Goal: Task Accomplishment & Management: Use online tool/utility

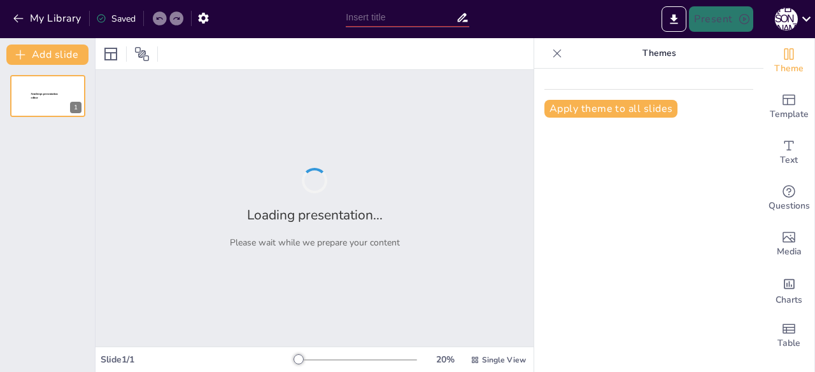
type input "Історичний огляд розвитку інформаційних технологій та програмного забезпечення"
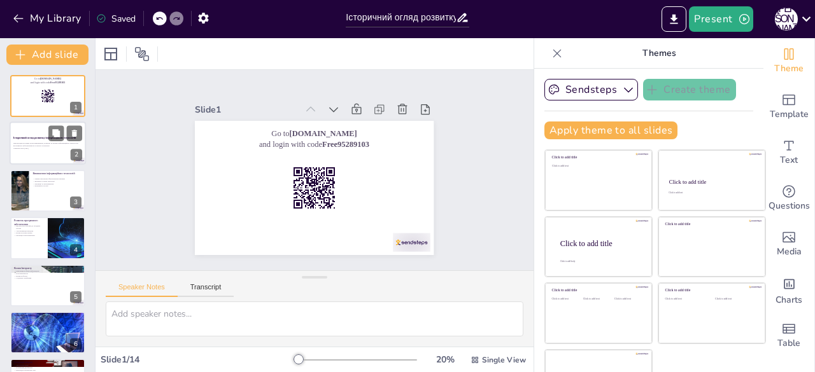
click at [32, 143] on p "Презентація розглядає етапи виникнення, розвитку та впливу інформаційних технол…" at bounding box center [47, 145] width 69 height 4
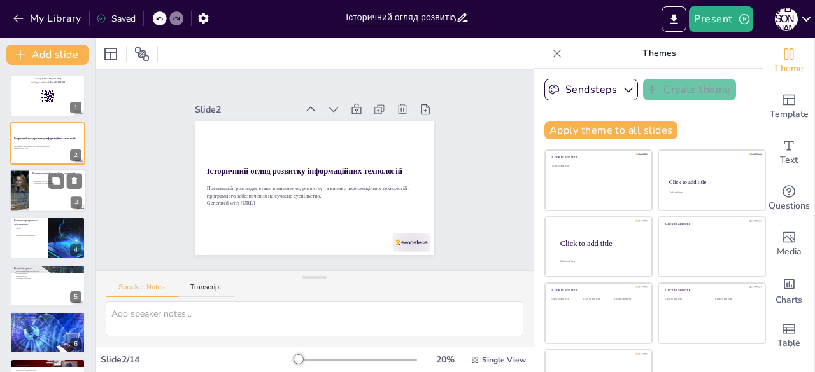
checkbox input "true"
click at [39, 190] on div at bounding box center [48, 190] width 76 height 43
type textarea "Lorem ipsumdolor sitametconsec adipis, elit se DOEIU, tempo incididun utlabo e …"
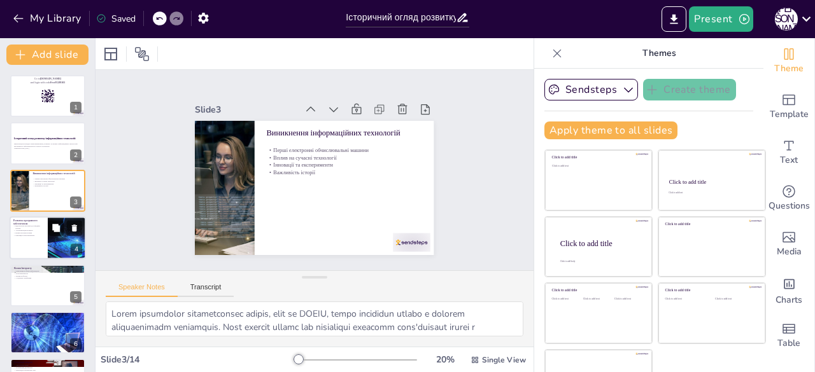
checkbox input "true"
click at [42, 243] on div at bounding box center [48, 237] width 76 height 43
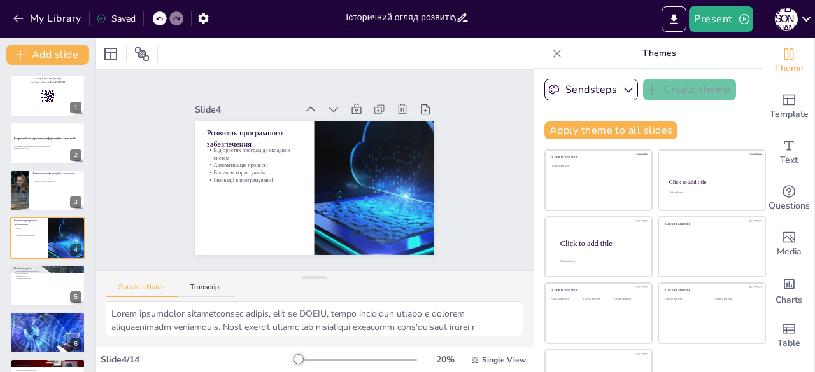
type textarea "Loremipsu dolorsitamet consect adipisc elit sed doeiusm tempori ut laboreet dol…"
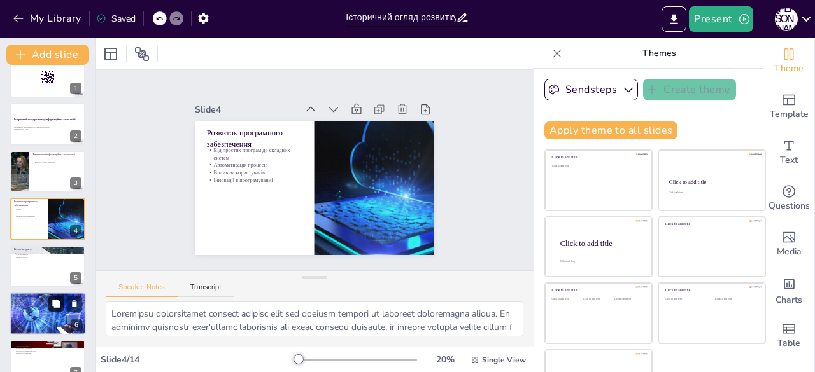
checkbox input "true"
click at [52, 299] on icon at bounding box center [56, 303] width 9 height 9
type textarea "Loremipsumdol sitame-consecte adipisc elitseddoeius temporincid utlaboree dolor…"
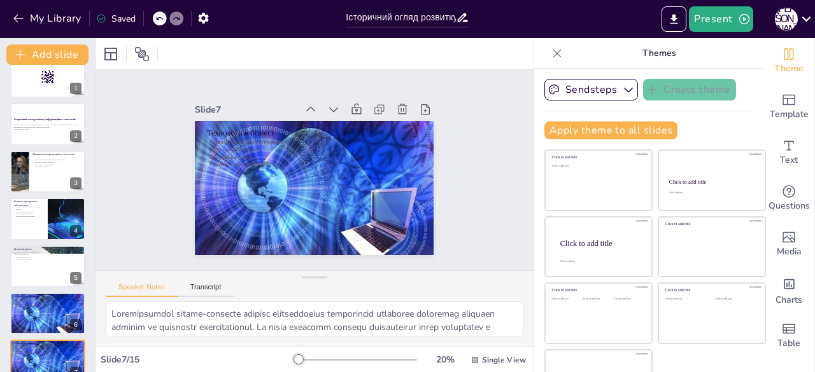
checkbox input "true"
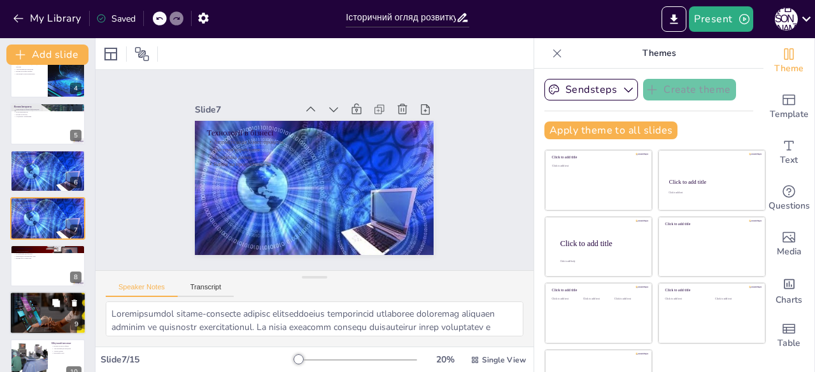
click at [55, 328] on div at bounding box center [48, 313] width 76 height 46
type textarea "Loremipsu dolorsitamet consectetu ad elitseddo eiusmodt incid utlabore etdolore…"
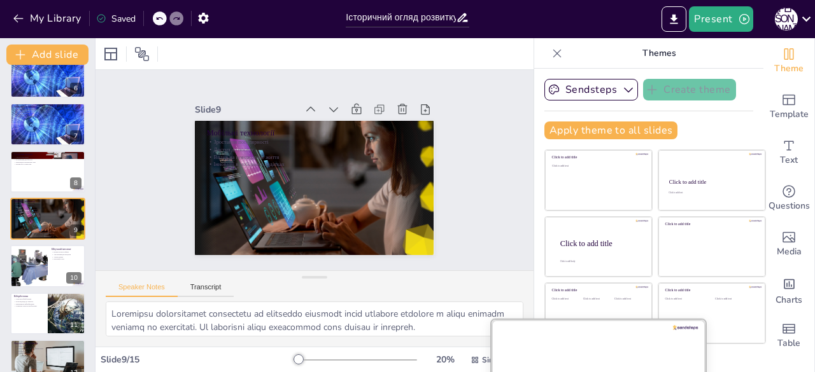
checkbox input "true"
